Goal: Information Seeking & Learning: Check status

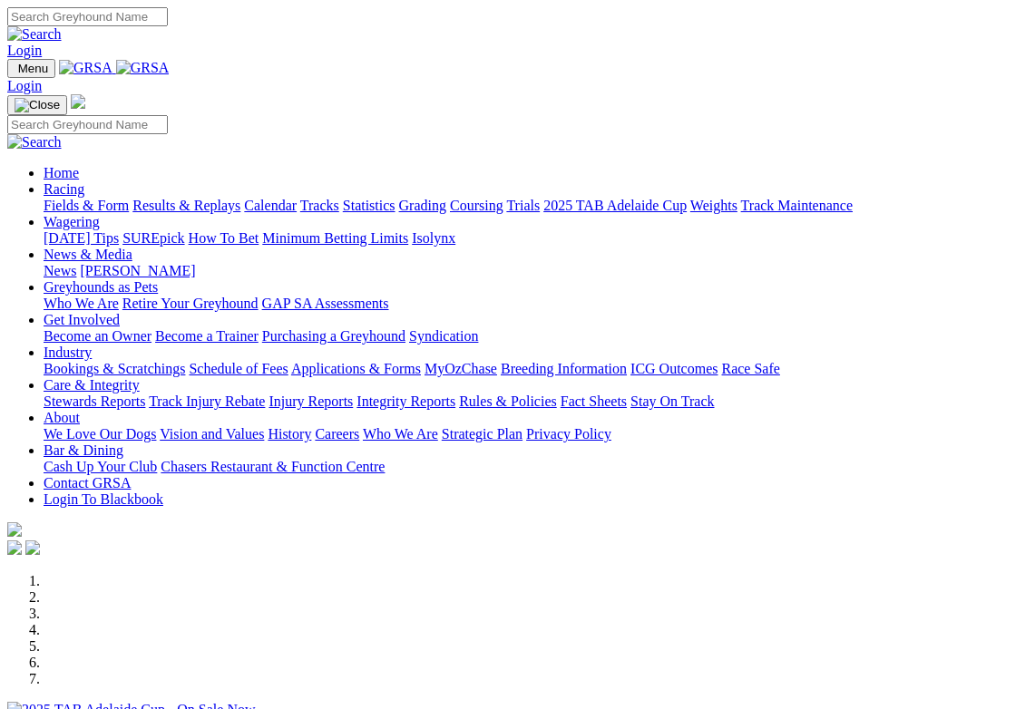
scroll to position [4, 0]
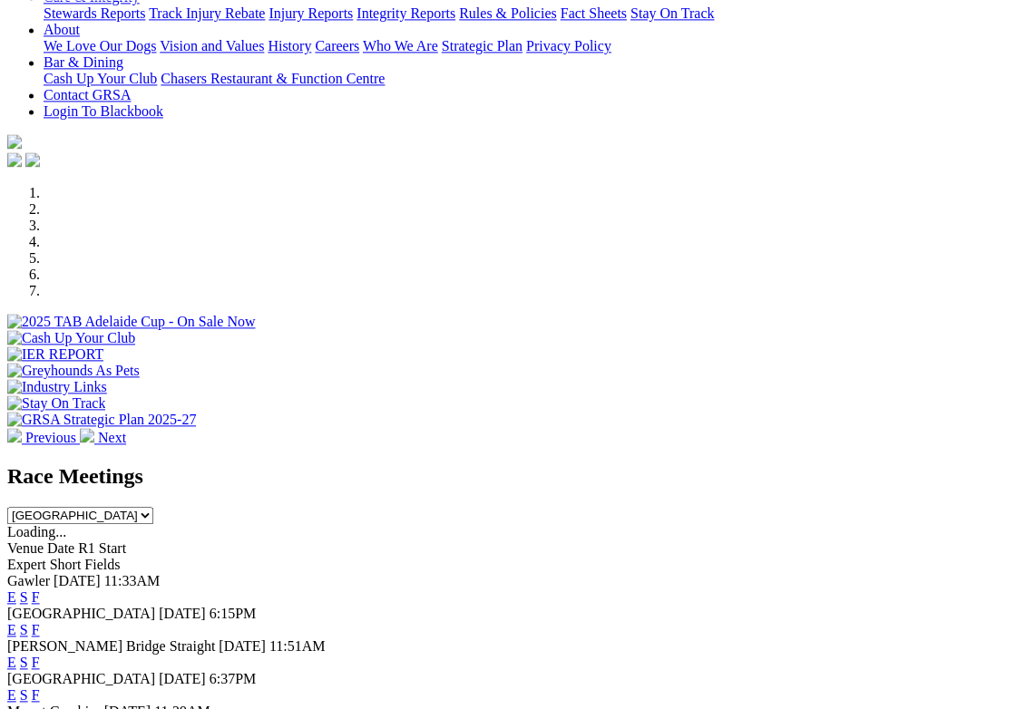
scroll to position [388, 0]
click at [40, 688] on link "F" at bounding box center [36, 695] width 8 height 15
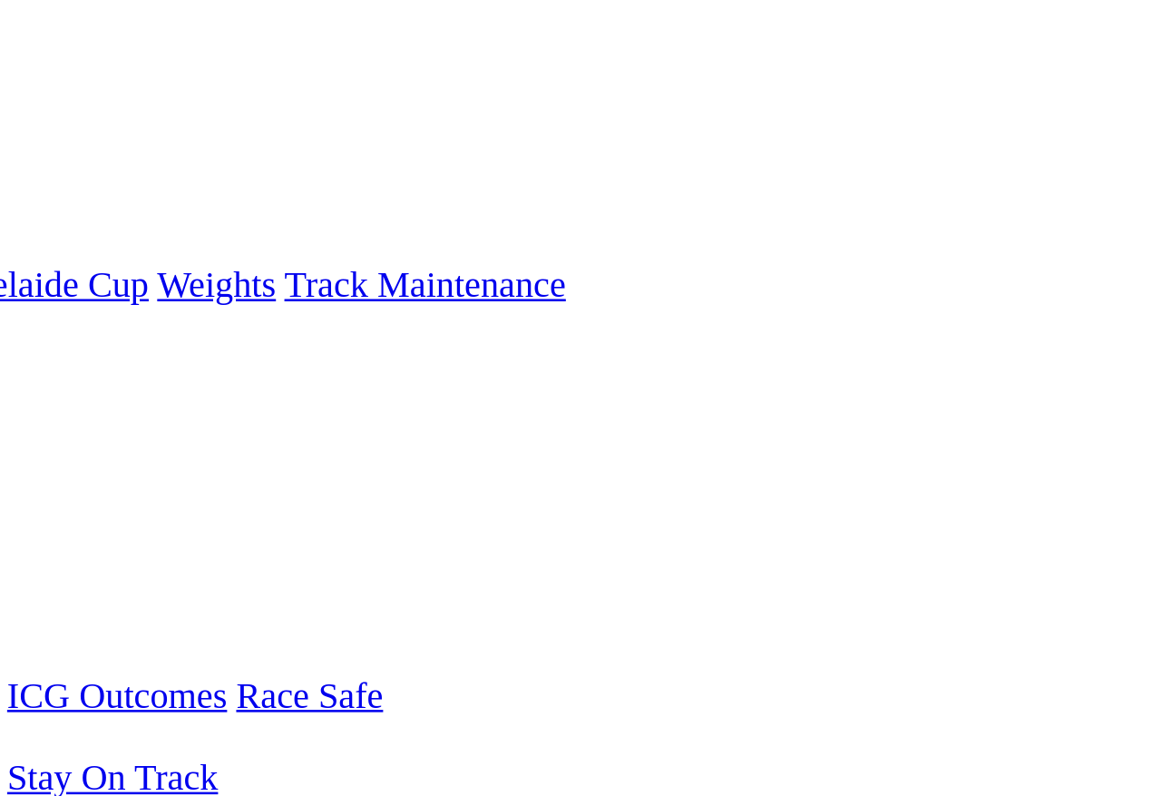
scroll to position [122, 0]
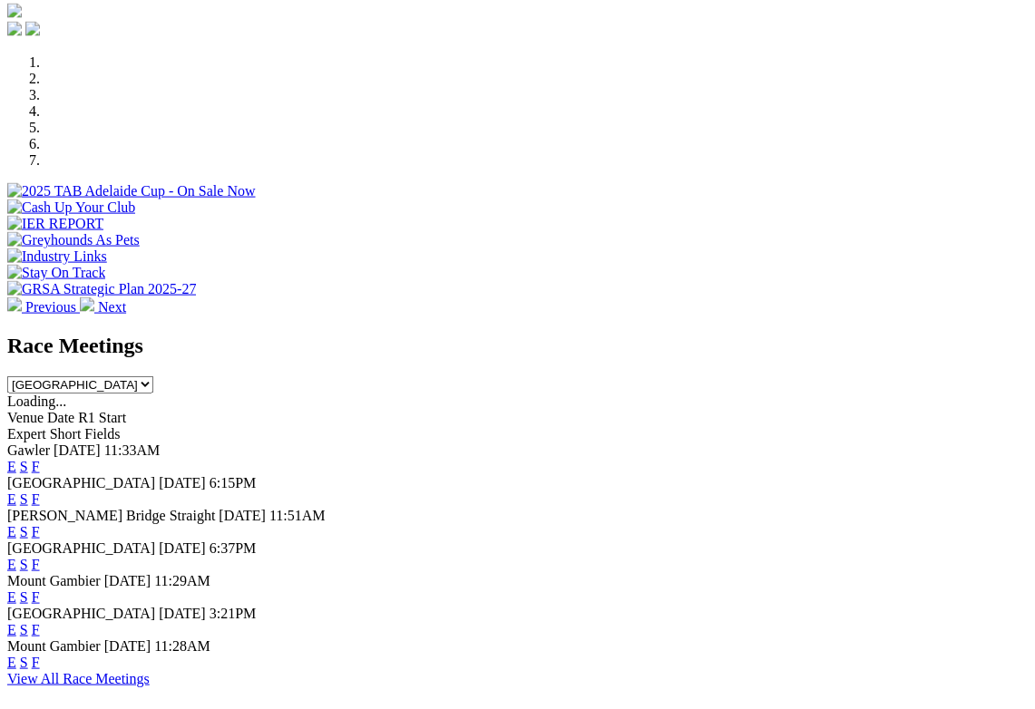
scroll to position [520, 0]
click at [40, 523] on link "F" at bounding box center [36, 530] width 8 height 15
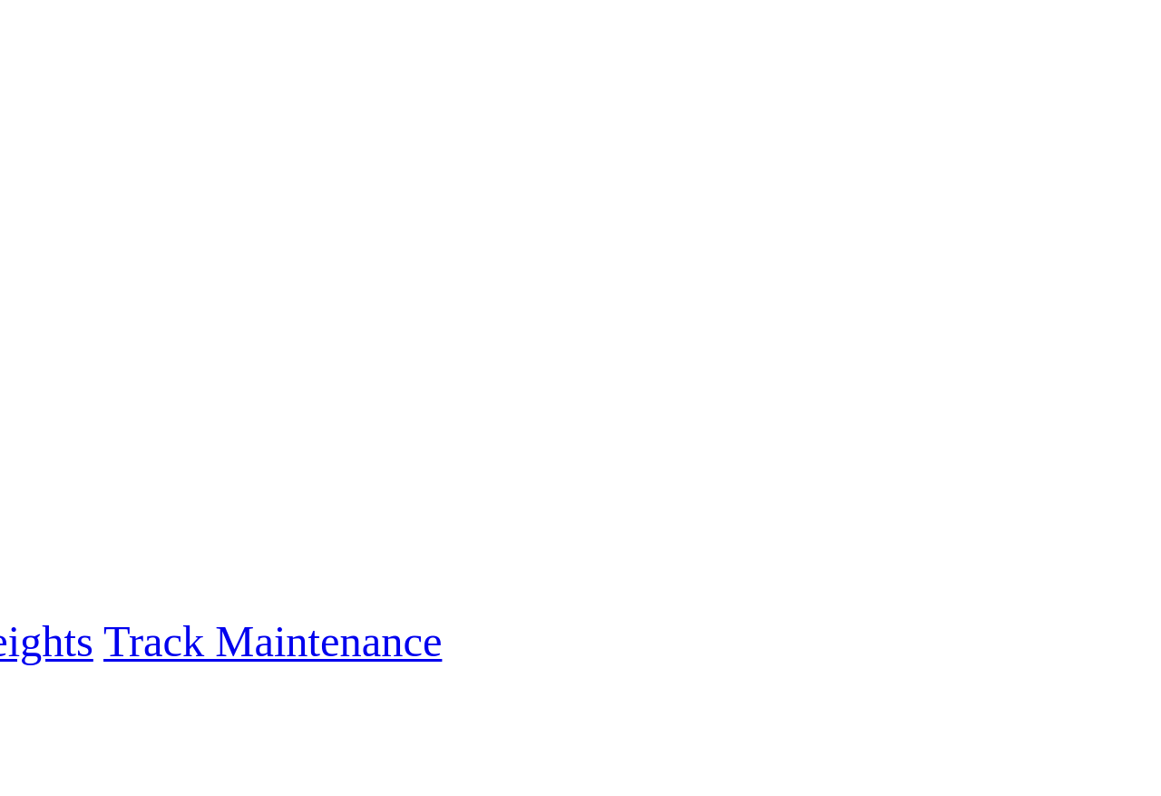
scroll to position [19, 0]
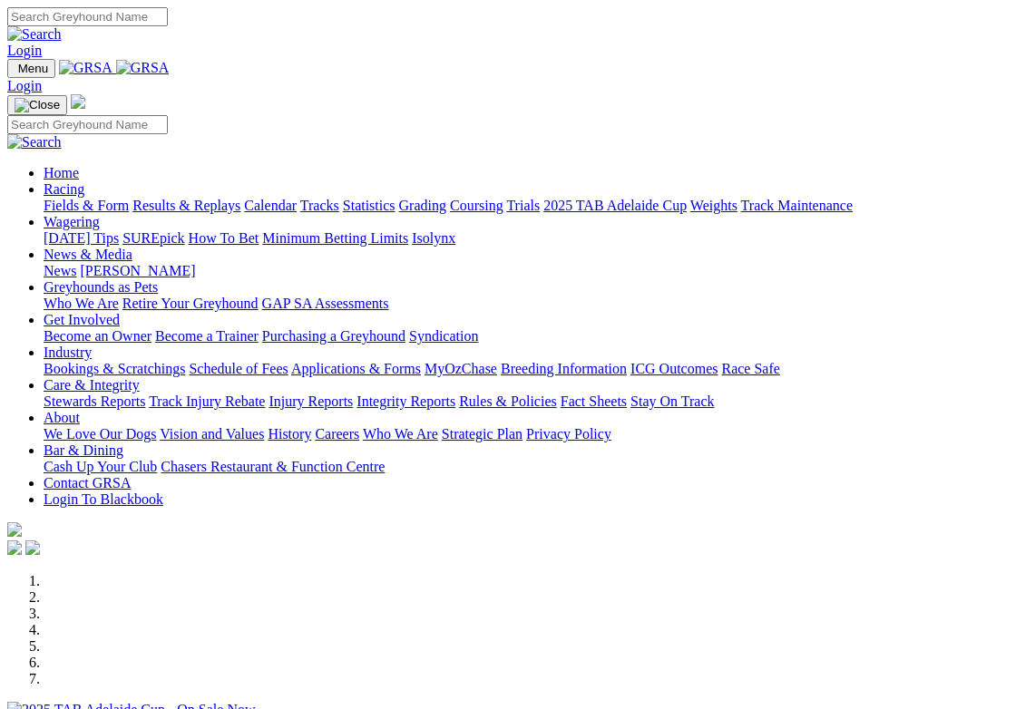
scroll to position [549, 0]
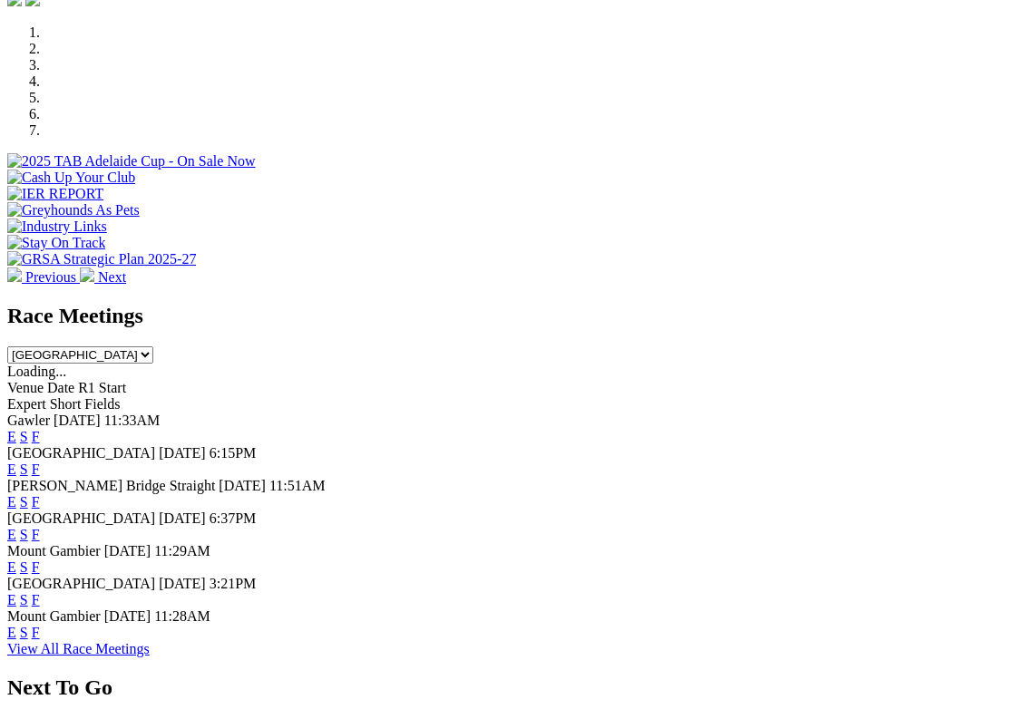
click at [40, 592] on link "F" at bounding box center [36, 599] width 8 height 15
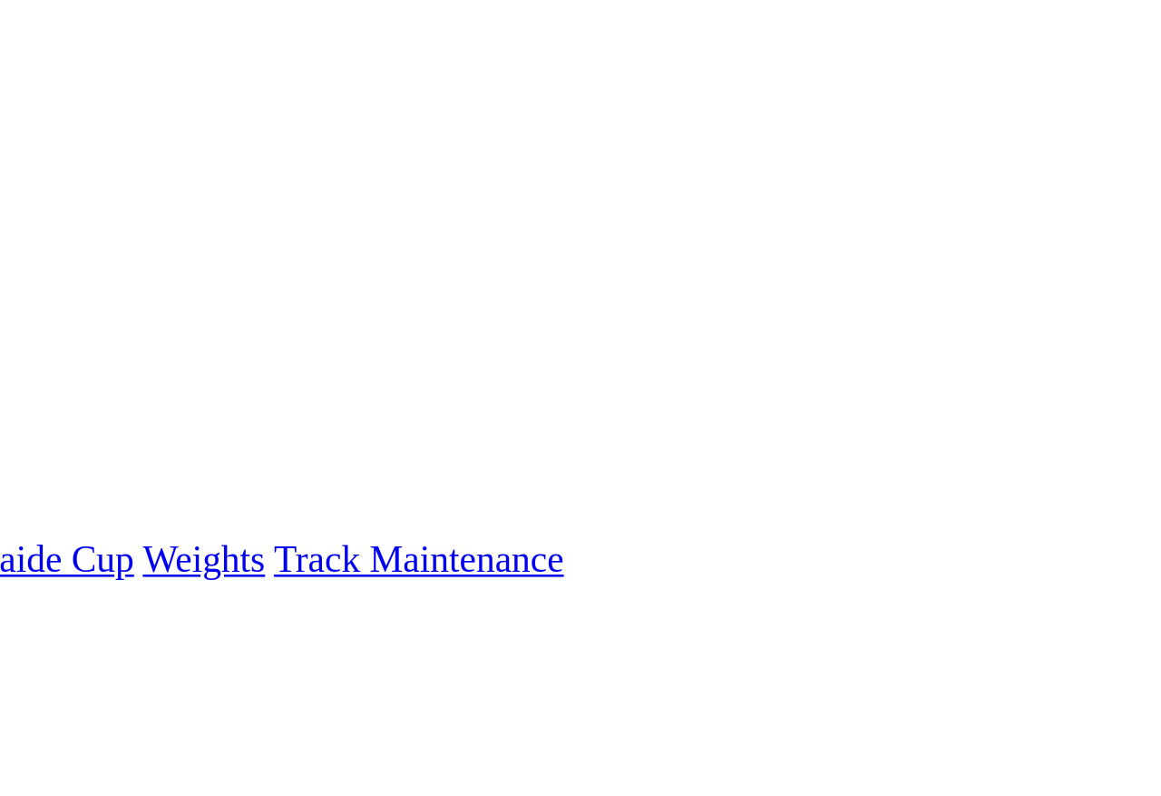
scroll to position [7, 0]
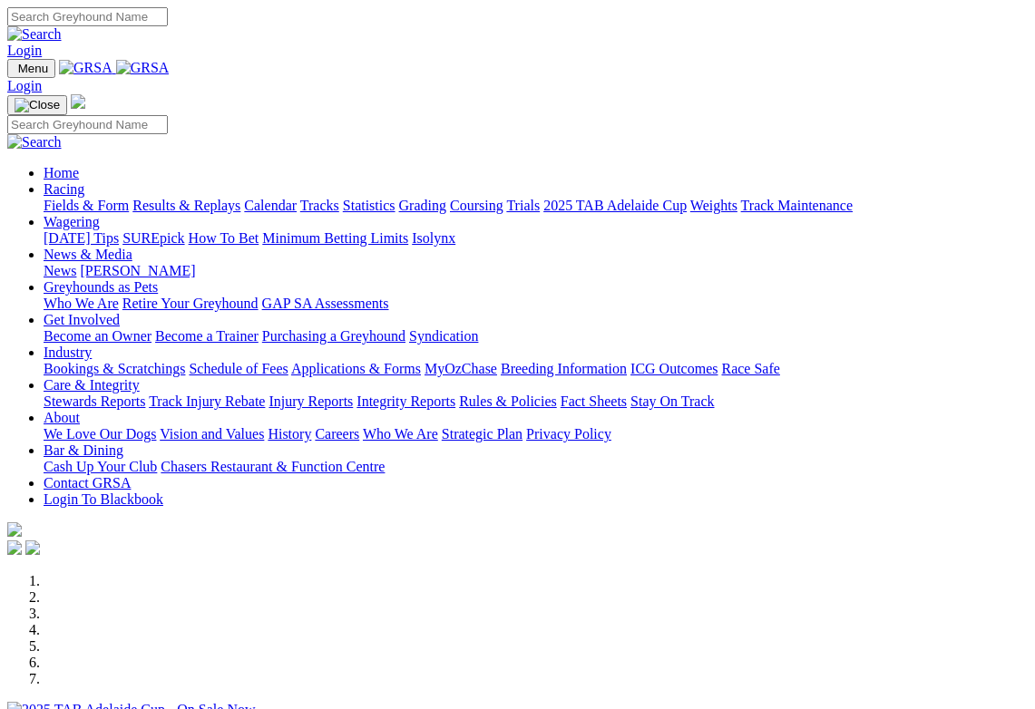
scroll to position [549, 0]
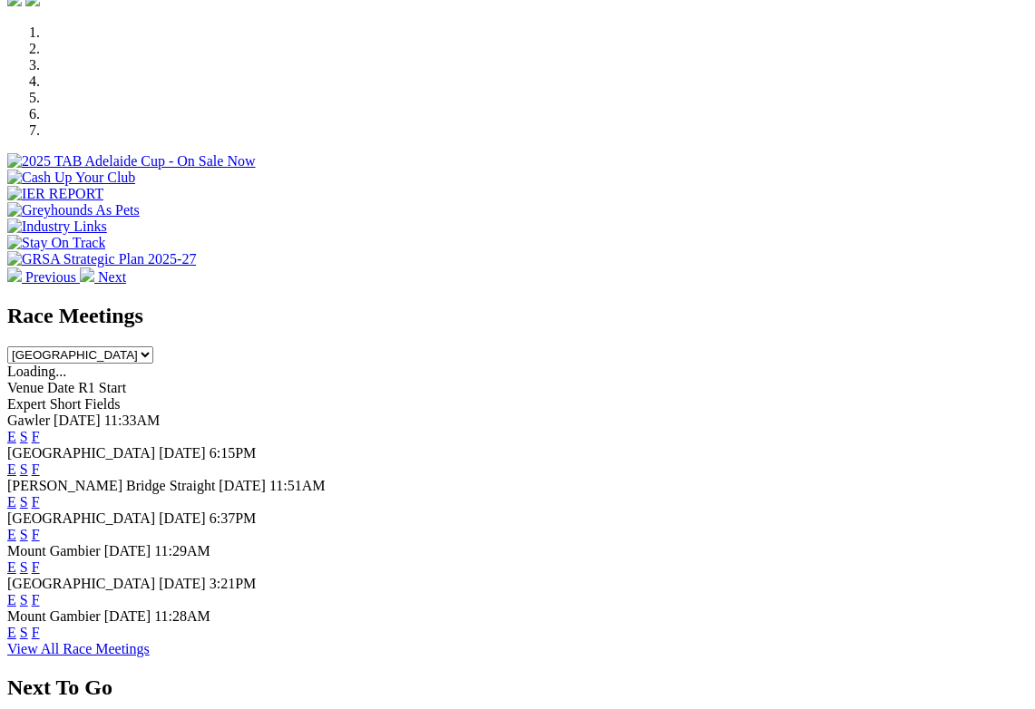
click at [40, 462] on link "F" at bounding box center [36, 469] width 8 height 15
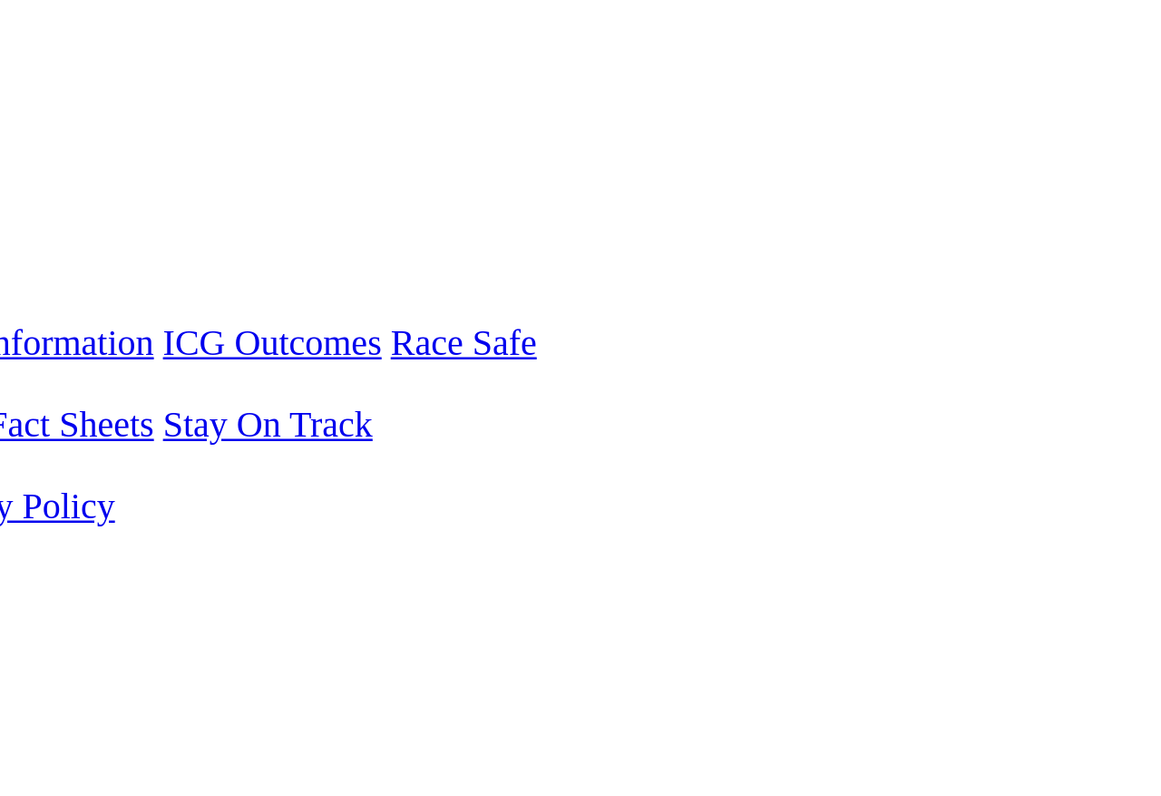
scroll to position [263, 0]
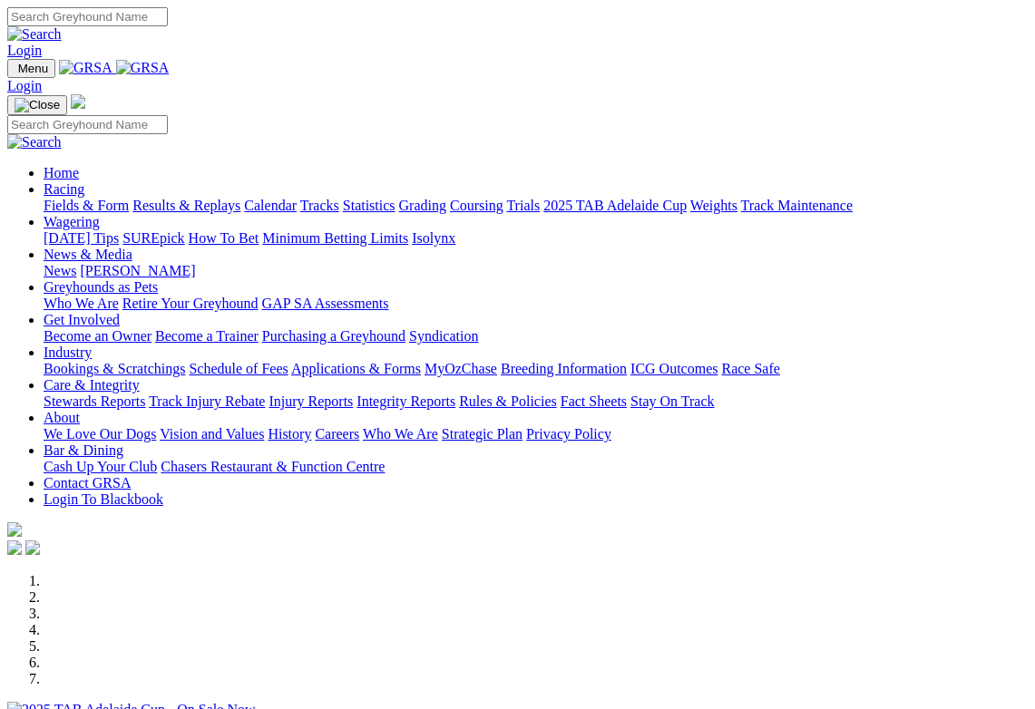
scroll to position [549, 0]
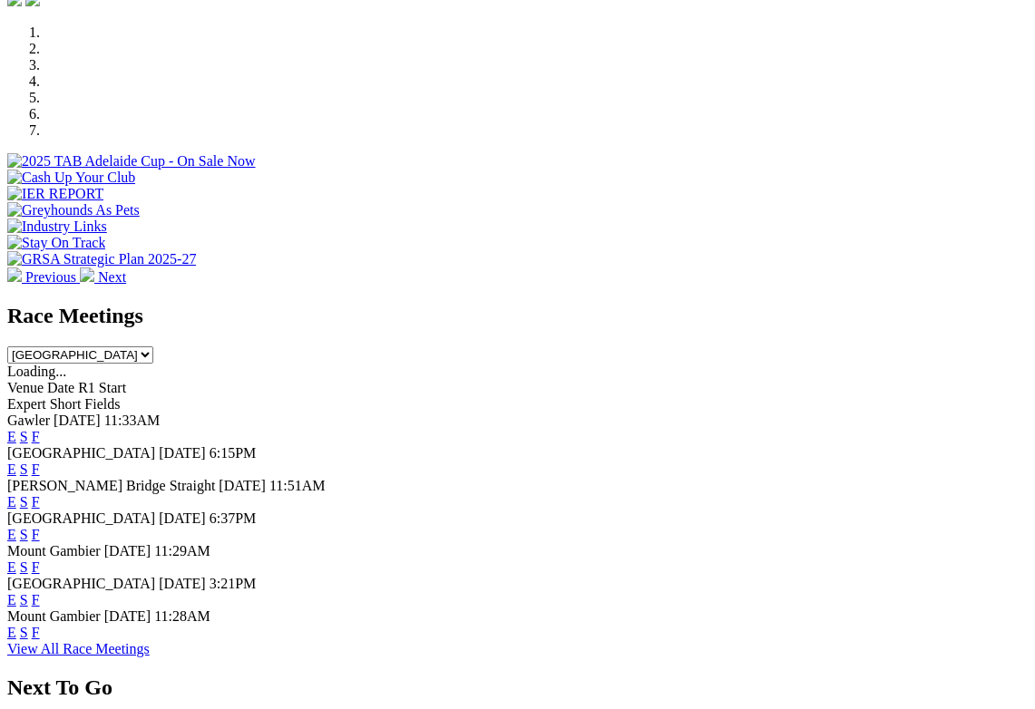
click at [40, 429] on link "F" at bounding box center [36, 436] width 8 height 15
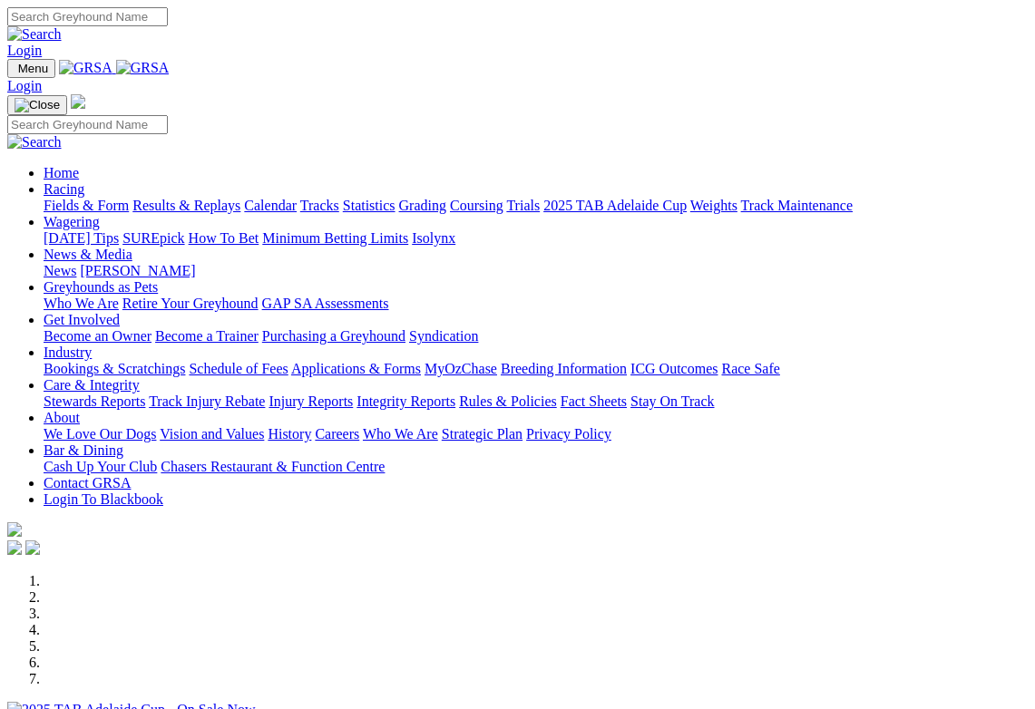
scroll to position [549, 0]
